Goal: Information Seeking & Learning: Check status

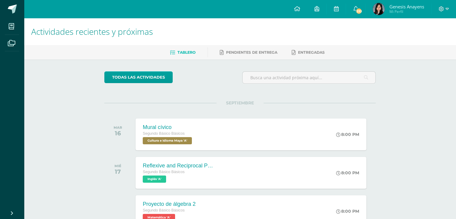
click at [391, 8] on span "Genesis Anayens" at bounding box center [406, 7] width 35 height 6
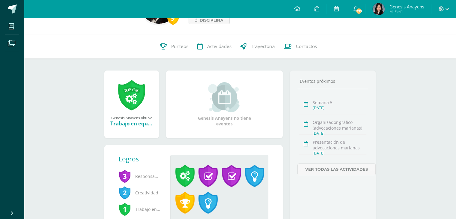
scroll to position [55, 0]
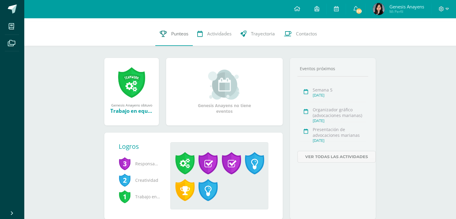
click at [174, 34] on span "Punteos" at bounding box center [179, 34] width 17 height 6
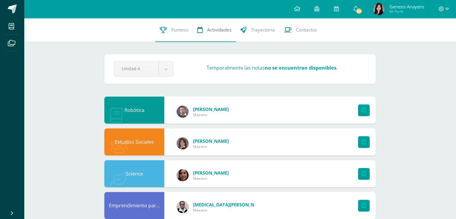
click at [221, 34] on link "Actividades" at bounding box center [214, 30] width 43 height 24
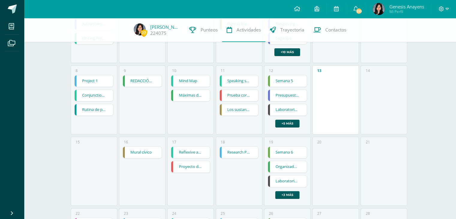
scroll to position [109, 0]
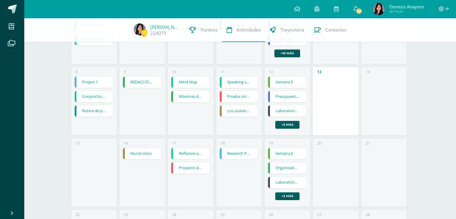
click at [198, 168] on link "Proyecto de álgebra 2" at bounding box center [190, 167] width 39 height 11
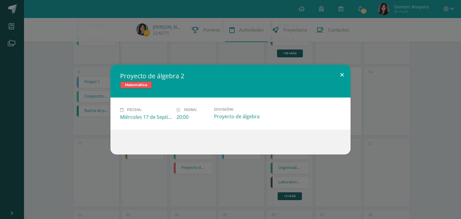
click at [344, 72] on button at bounding box center [341, 74] width 17 height 20
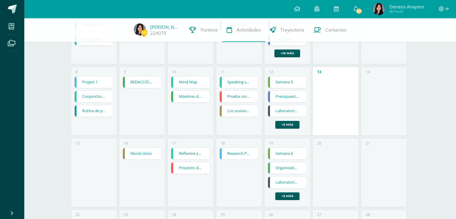
click at [239, 158] on link "Research Paper" at bounding box center [239, 153] width 39 height 11
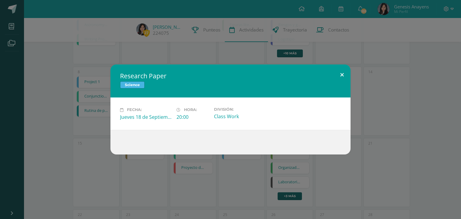
click at [340, 71] on button at bounding box center [341, 74] width 17 height 20
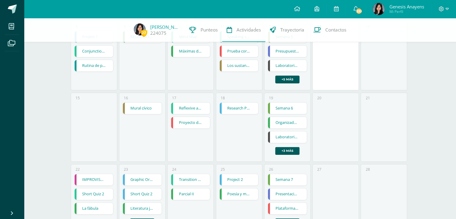
scroll to position [170, 0]
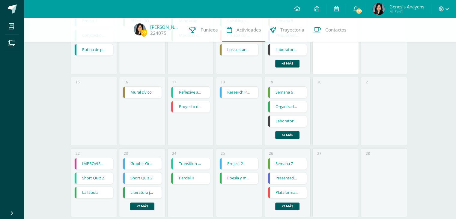
click at [191, 112] on link "Proyecto de álgebra 2" at bounding box center [190, 106] width 39 height 11
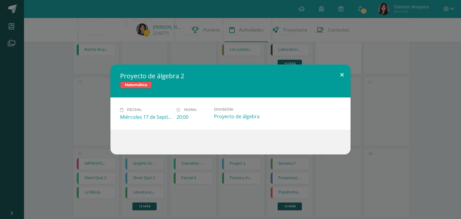
click at [343, 75] on button at bounding box center [341, 74] width 17 height 20
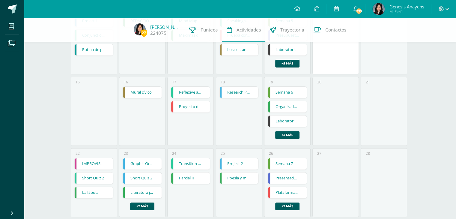
click at [280, 93] on link "Semana 6" at bounding box center [287, 92] width 39 height 11
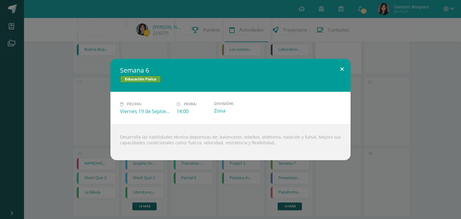
click at [343, 67] on button at bounding box center [341, 69] width 17 height 20
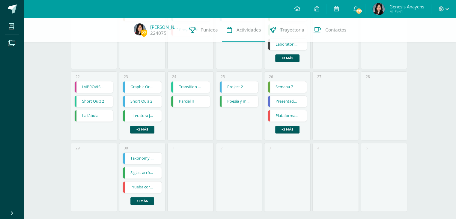
scroll to position [255, 0]
